Goal: Information Seeking & Learning: Learn about a topic

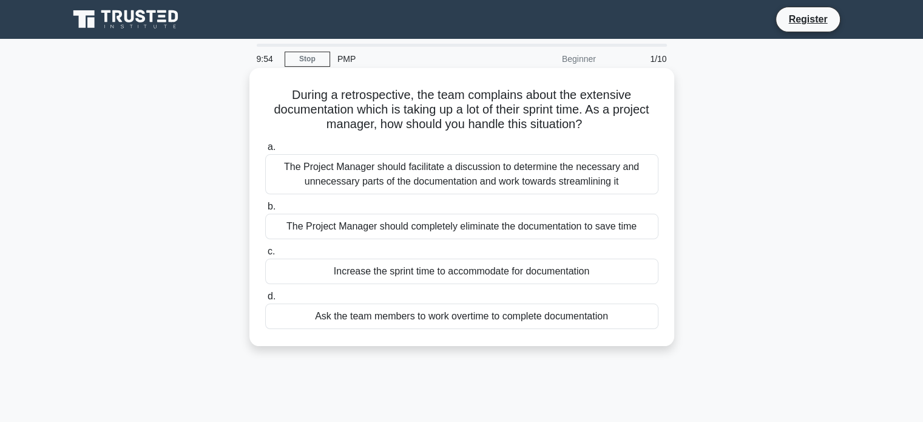
click at [368, 192] on div "The Project Manager should facilitate a discussion to determine the necessary a…" at bounding box center [461, 174] width 393 height 40
click at [265, 151] on input "a. The Project Manager should facilitate a discussion to determine the necessar…" at bounding box center [265, 147] width 0 height 8
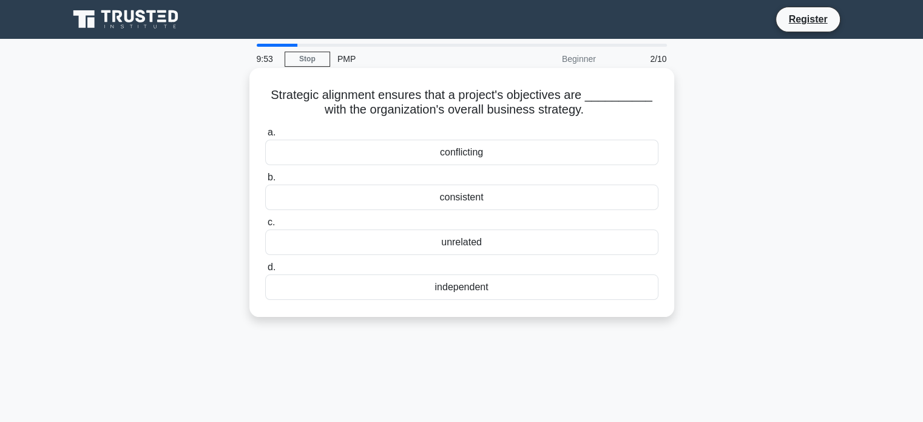
click at [374, 157] on div "conflicting" at bounding box center [461, 152] width 393 height 25
click at [265, 136] on input "a. conflicting" at bounding box center [265, 133] width 0 height 8
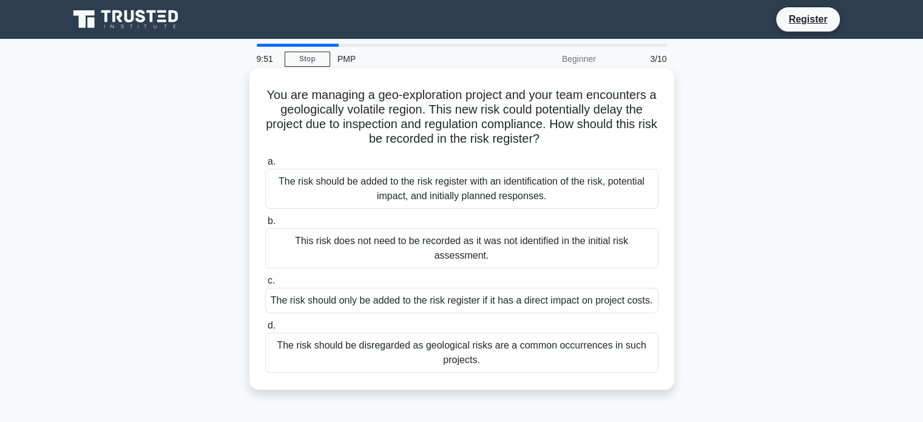
click at [375, 201] on div "The risk should be added to the risk register with an identification of the ris…" at bounding box center [461, 189] width 393 height 40
click at [265, 166] on input "a. The risk should be added to the risk register with an identification of the …" at bounding box center [265, 162] width 0 height 8
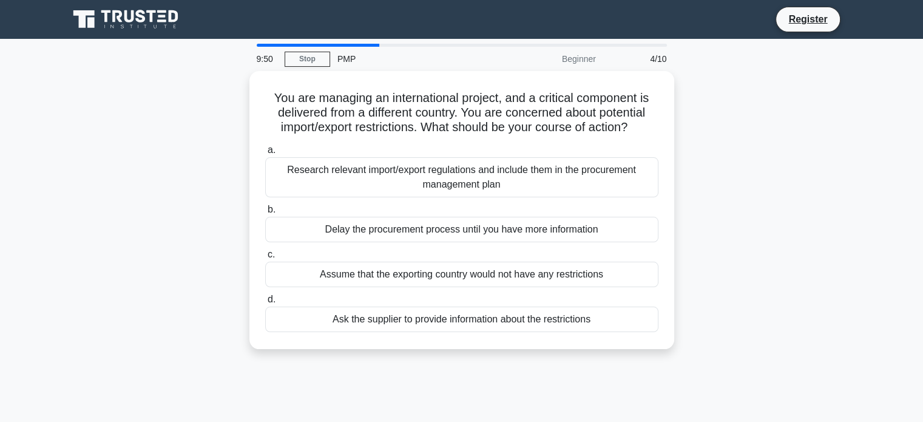
click at [375, 202] on label "b. Delay the procurement process until you have more information" at bounding box center [461, 222] width 393 height 40
click at [265, 206] on input "b. Delay the procurement process until you have more information" at bounding box center [265, 210] width 0 height 8
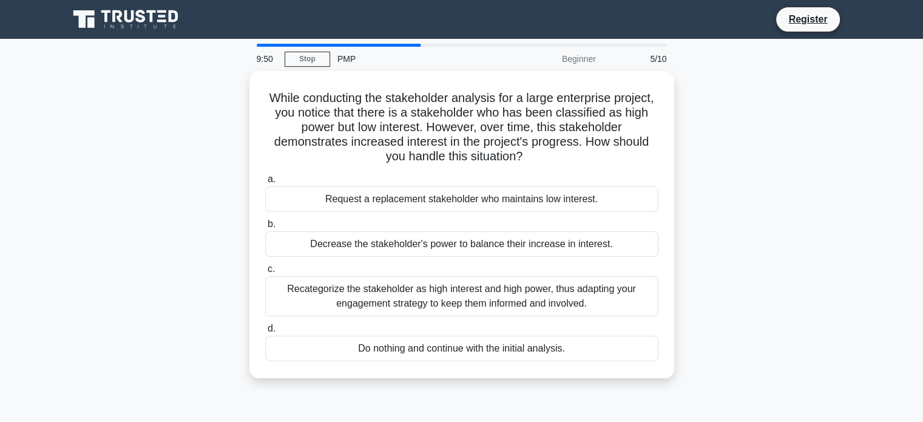
click at [375, 201] on div "Request a replacement stakeholder who maintains low interest." at bounding box center [461, 198] width 393 height 25
click at [265, 183] on input "a. Request a replacement stakeholder who maintains low interest." at bounding box center [265, 179] width 0 height 8
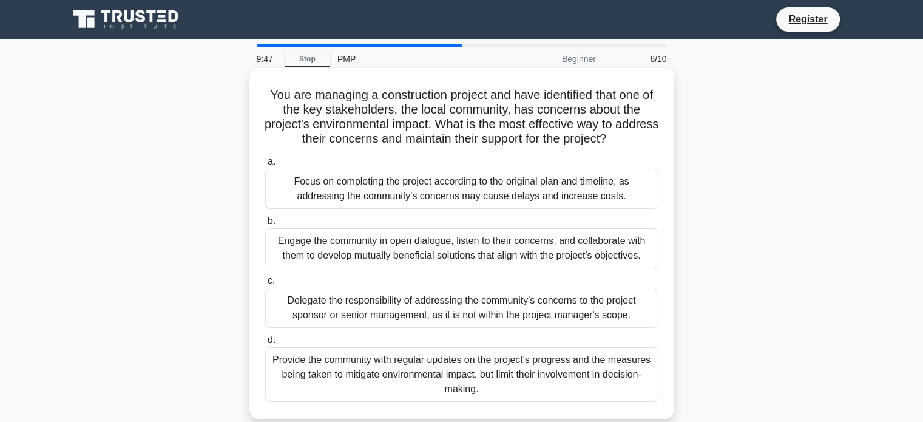
click at [388, 147] on h5 "You are managing a construction project and have identified that one of the key…" at bounding box center [462, 116] width 396 height 59
click at [386, 178] on div "Focus on completing the project according to the original plan and timeline, as…" at bounding box center [461, 189] width 393 height 40
click at [265, 166] on input "a. Focus on completing the project according to the original plan and timeline,…" at bounding box center [265, 162] width 0 height 8
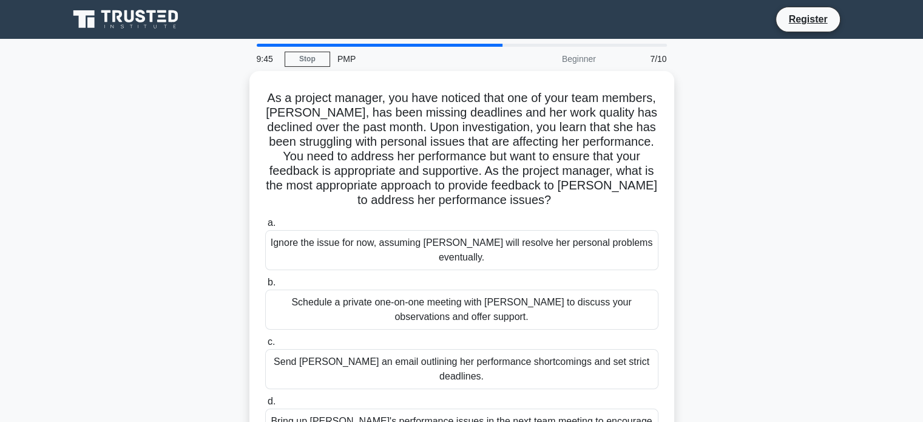
click at [386, 178] on h5 "As a project manager, you have noticed that one of your team members, Emily, ha…" at bounding box center [462, 149] width 396 height 118
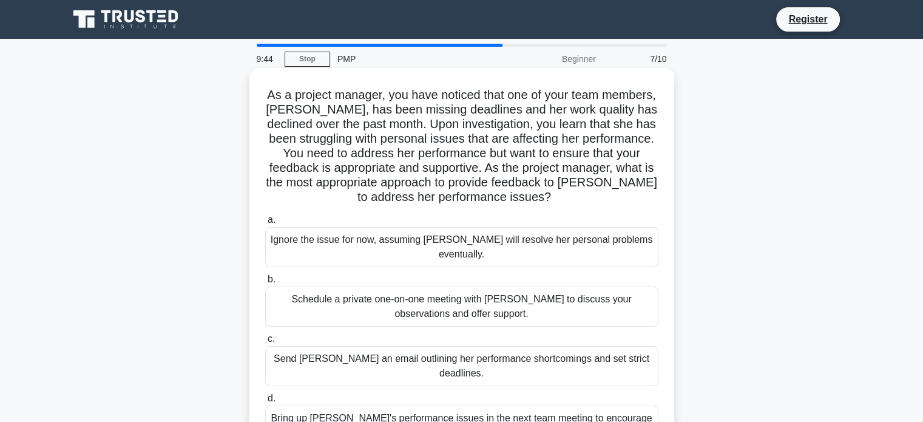
drag, startPoint x: 386, startPoint y: 178, endPoint x: 383, endPoint y: 234, distance: 55.9
click at [383, 234] on div "As a project manager, you have noticed that one of your team members, Emily, ha…" at bounding box center [461, 265] width 415 height 385
click at [383, 234] on div "Ignore the issue for now, assuming Emily will resolve her personal problems eve…" at bounding box center [461, 247] width 393 height 40
click at [265, 224] on input "a. Ignore the issue for now, assuming Emily will resolve her personal problems …" at bounding box center [265, 220] width 0 height 8
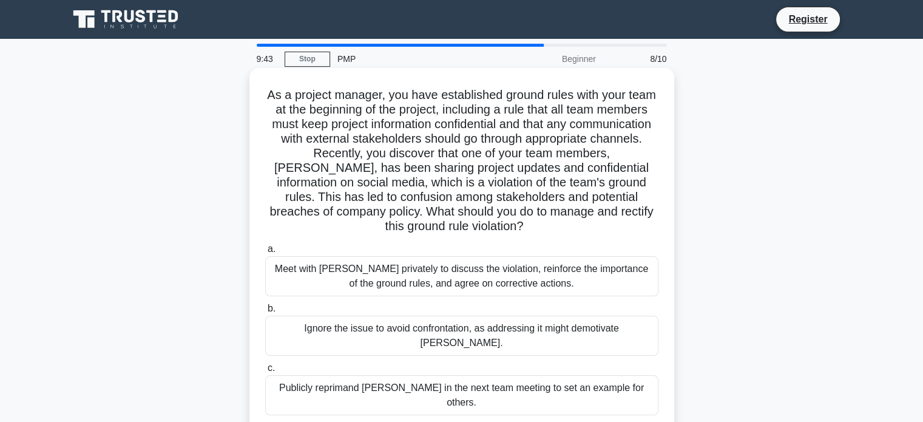
click at [379, 281] on div "Meet with Tom privately to discuss the violation, reinforce the importance of t…" at bounding box center [461, 276] width 393 height 40
click at [265, 253] on input "a. Meet with Tom privately to discuss the violation, reinforce the importance o…" at bounding box center [265, 249] width 0 height 8
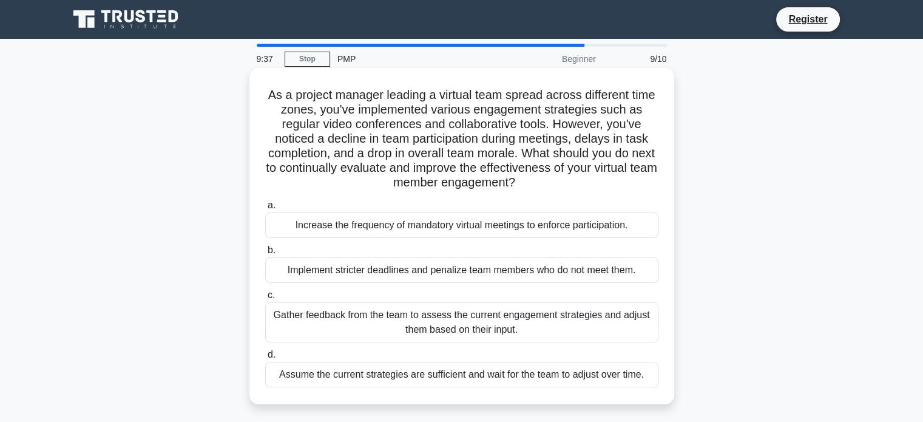
click at [407, 228] on div "Increase the frequency of mandatory virtual meetings to enforce participation." at bounding box center [461, 224] width 393 height 25
click at [265, 209] on input "a. Increase the frequency of mandatory virtual meetings to enforce participatio…" at bounding box center [265, 205] width 0 height 8
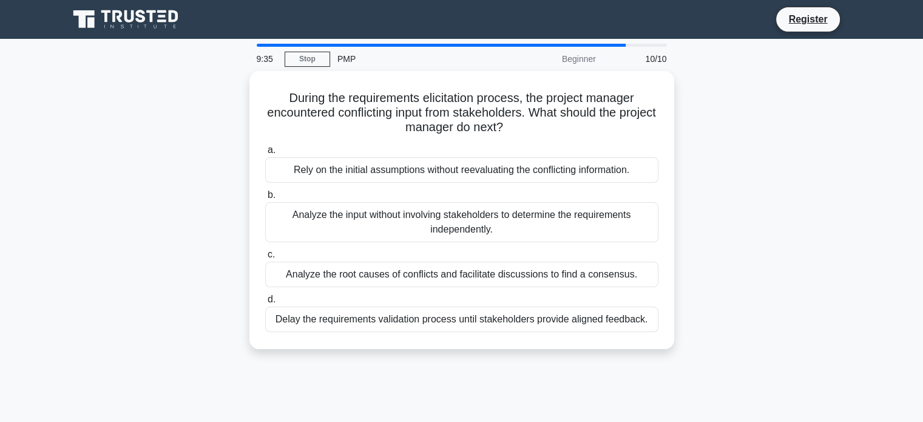
click at [407, 228] on div "Analyze the input without involving stakeholders to determine the requirements …" at bounding box center [461, 222] width 393 height 40
click at [265, 199] on input "b. Analyze the input without involving stakeholders to determine the requiremen…" at bounding box center [265, 195] width 0 height 8
